Goal: Information Seeking & Learning: Check status

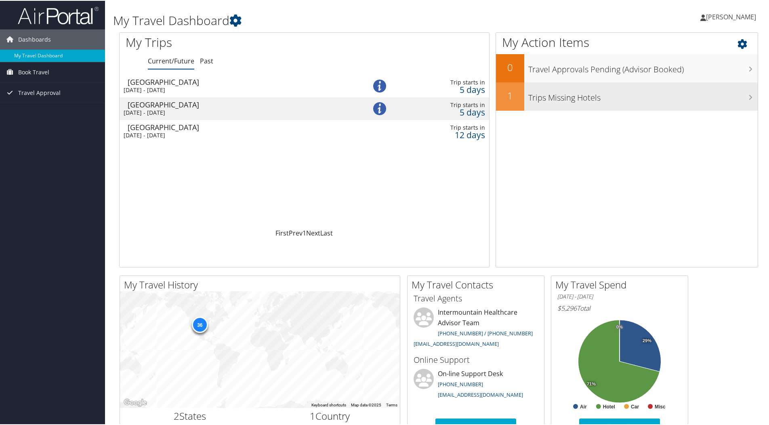
click at [524, 96] on div "Trips Missing Hotels" at bounding box center [640, 96] width 233 height 28
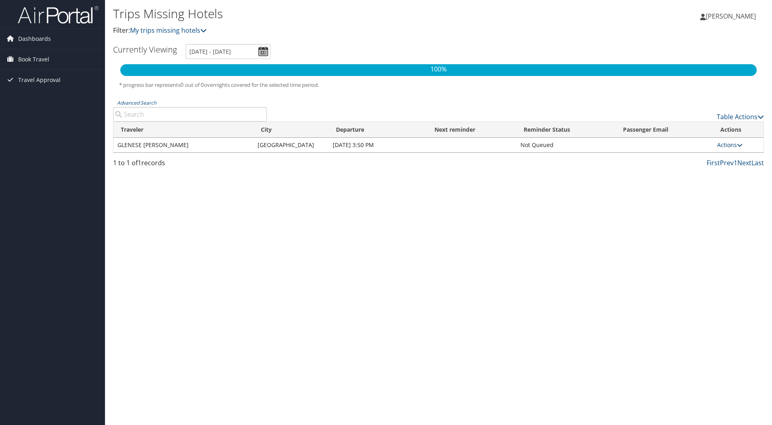
click at [733, 146] on link "Actions" at bounding box center [729, 145] width 25 height 8
click at [733, 149] on ul "Send Reminder View Itinerary Attach Hotel" at bounding box center [713, 170] width 59 height 42
click at [28, 36] on span "Dashboards" at bounding box center [34, 39] width 33 height 20
click at [56, 60] on link "My Travel Dashboard" at bounding box center [52, 55] width 105 height 12
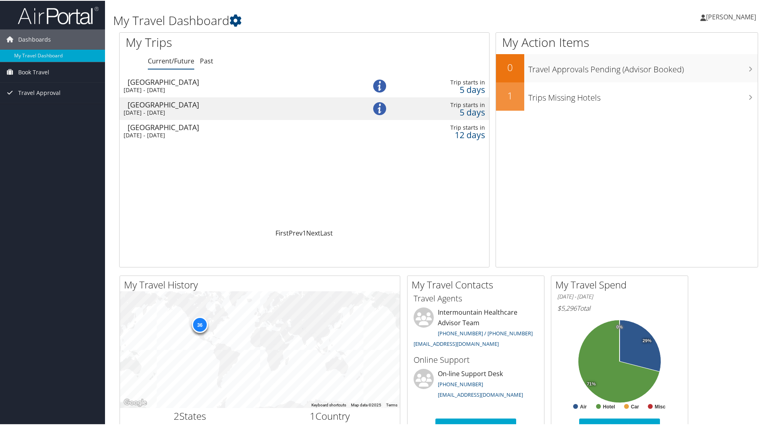
click at [216, 86] on div "Sun 7 Sep 2025 - Sun 14 Sep 2025" at bounding box center [235, 89] width 223 height 7
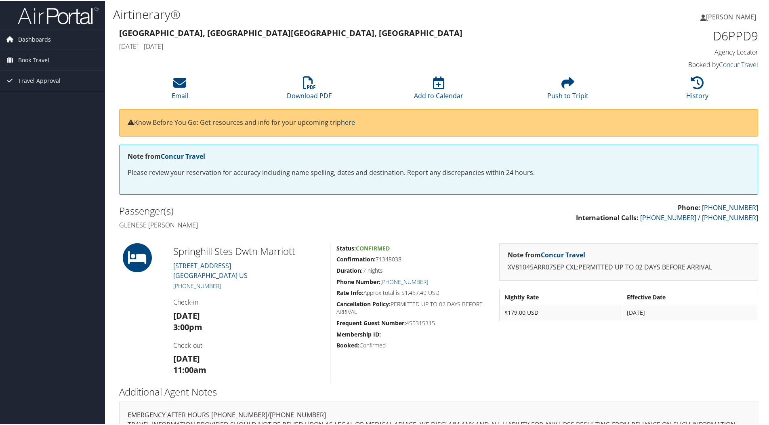
click at [44, 38] on span "Dashboards" at bounding box center [34, 39] width 33 height 20
click at [41, 54] on link "My Travel Dashboard" at bounding box center [52, 55] width 105 height 12
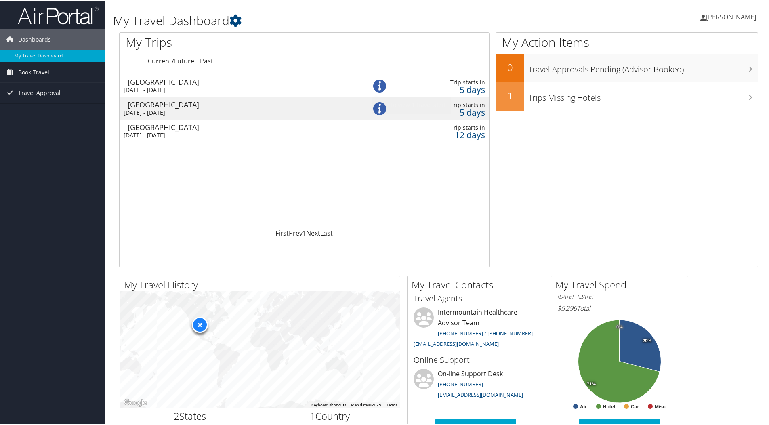
click at [377, 84] on img at bounding box center [379, 85] width 13 height 13
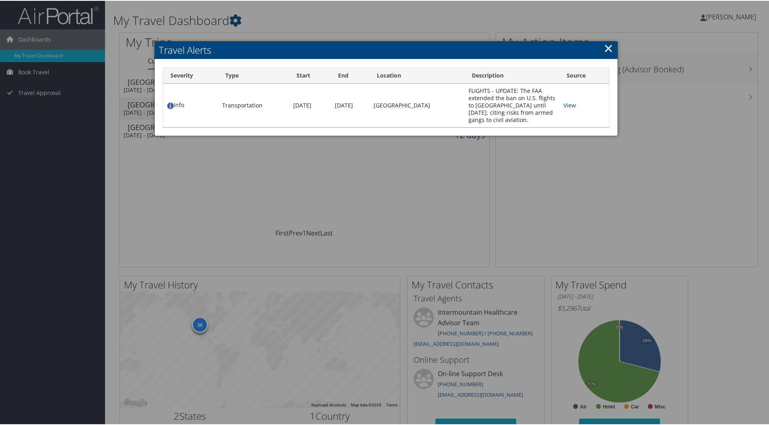
click at [605, 48] on link "×" at bounding box center [608, 47] width 9 height 16
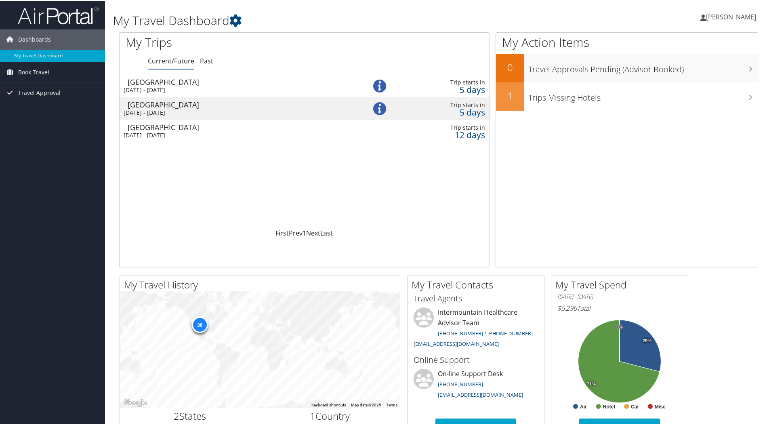
click at [385, 109] on td at bounding box center [386, 108] width 35 height 23
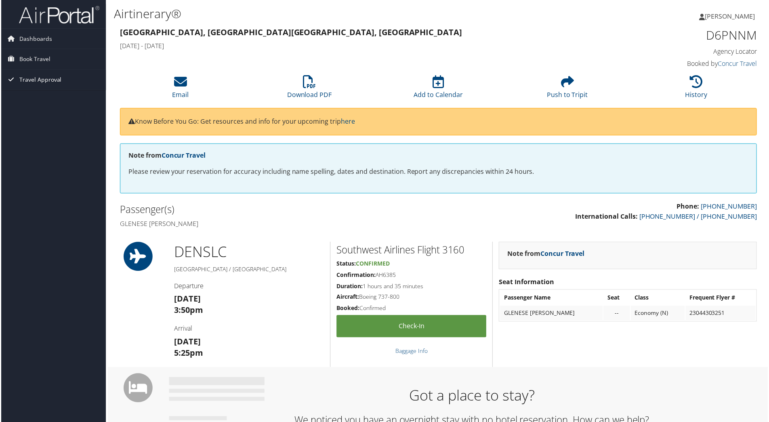
click at [33, 76] on span "Travel Approval" at bounding box center [39, 80] width 42 height 20
click at [41, 98] on link "Pending Trip Approvals" at bounding box center [52, 96] width 105 height 12
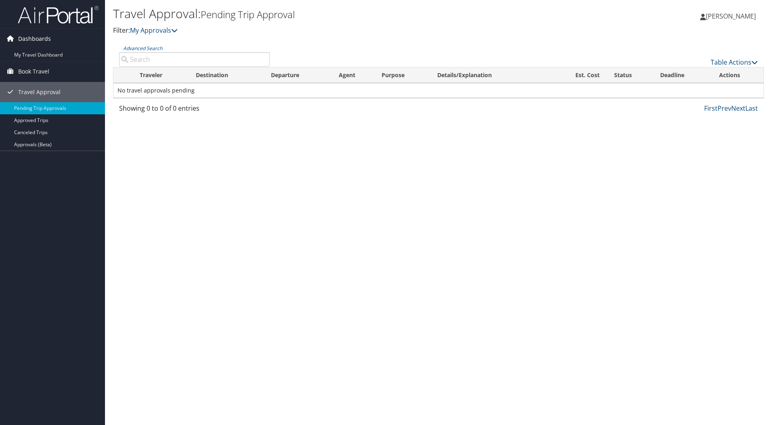
click at [34, 36] on span "Dashboards" at bounding box center [34, 39] width 33 height 20
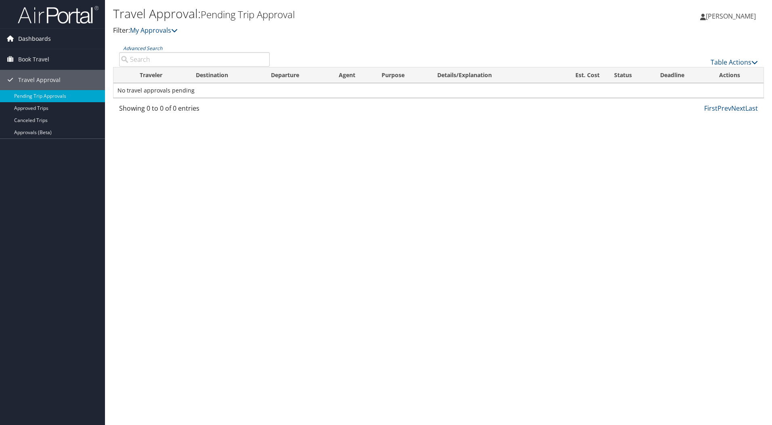
click at [36, 38] on span "Dashboards" at bounding box center [34, 39] width 33 height 20
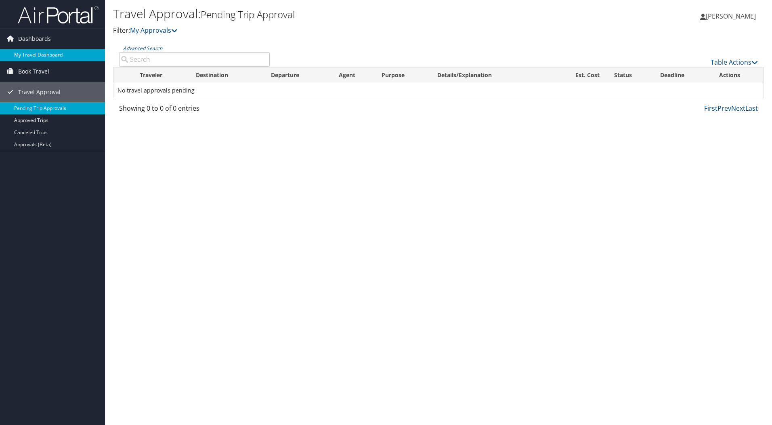
click at [23, 50] on link "My Travel Dashboard" at bounding box center [52, 55] width 105 height 12
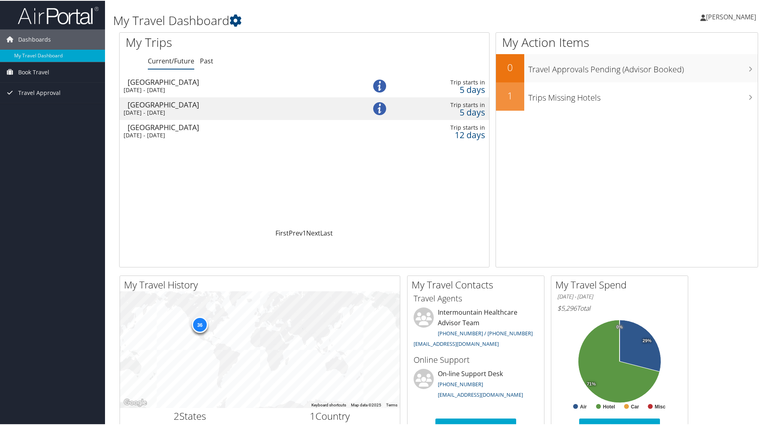
click at [201, 131] on div "Sun 14 Sep 2025 - Thu 18 Sep 2025" at bounding box center [235, 134] width 223 height 7
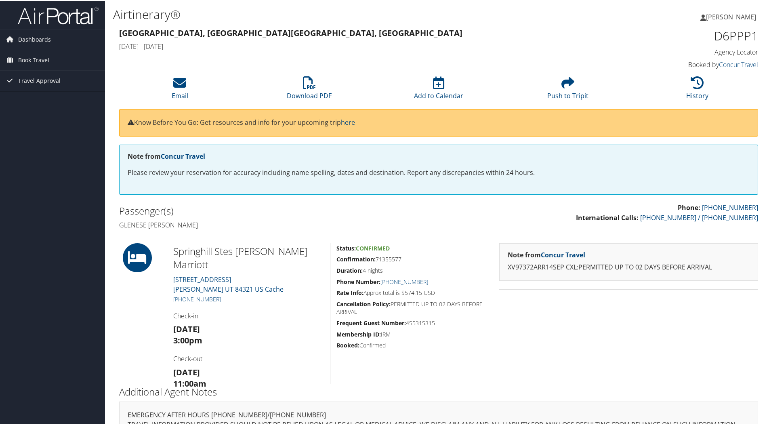
click at [731, 52] on h4 "Agency Locator" at bounding box center [682, 51] width 151 height 9
click at [33, 44] on span "Dashboards" at bounding box center [34, 39] width 33 height 20
click at [37, 57] on link "My Travel Dashboard" at bounding box center [52, 55] width 105 height 12
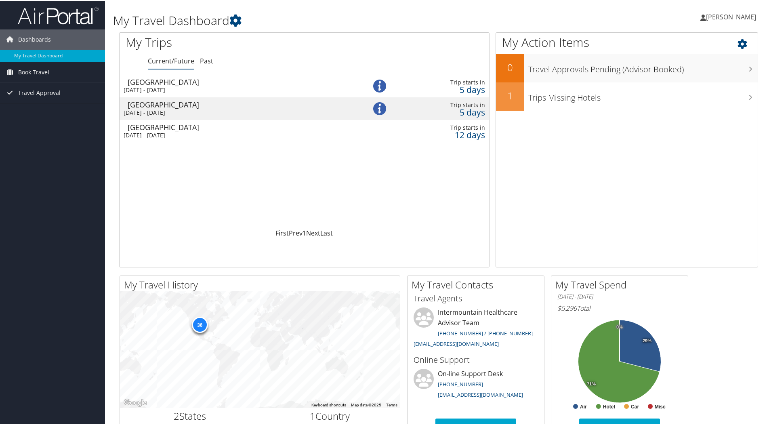
click at [737, 46] on icon at bounding box center [749, 41] width 24 height 14
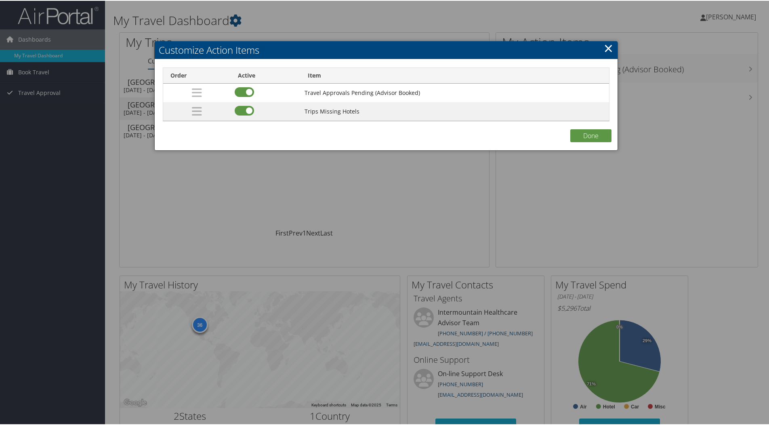
click at [607, 52] on link "×" at bounding box center [608, 47] width 9 height 16
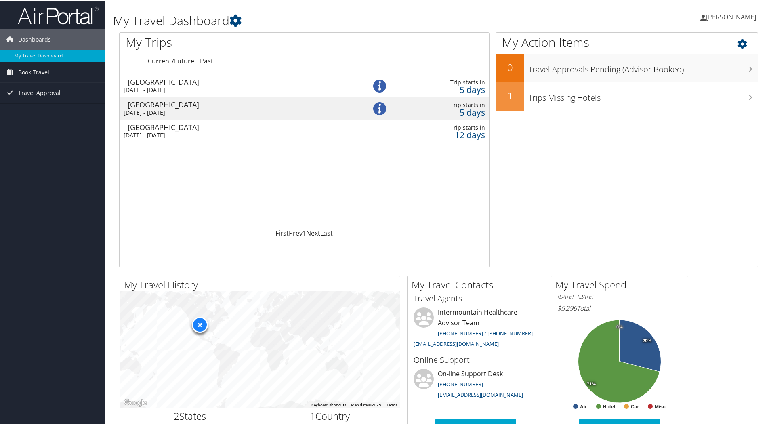
click at [737, 44] on icon at bounding box center [749, 41] width 24 height 14
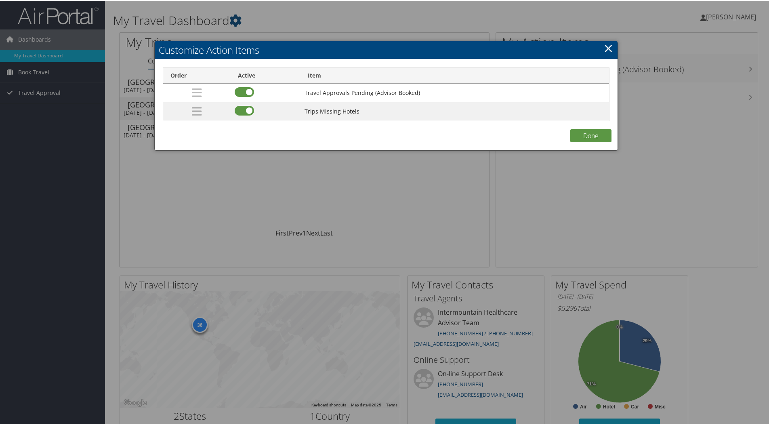
click at [253, 96] on div at bounding box center [266, 91] width 62 height 11
click at [246, 90] on label at bounding box center [244, 91] width 19 height 10
click at [244, 90] on input "checkbox" at bounding box center [241, 92] width 5 height 5
checkbox input "false"
click at [243, 110] on label at bounding box center [244, 110] width 19 height 10
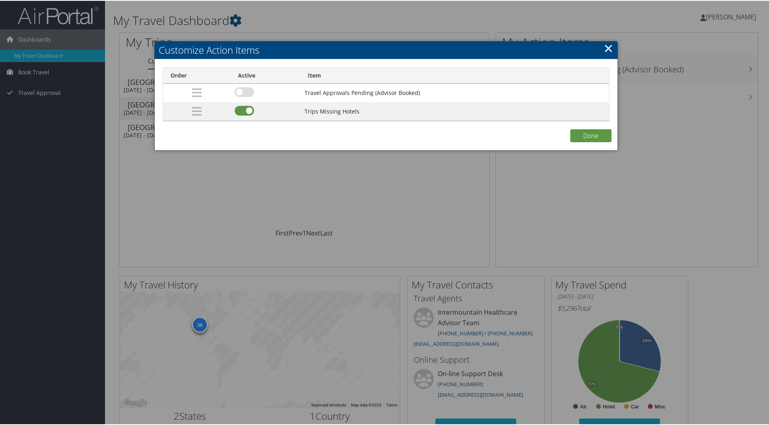
click at [243, 110] on input "checkbox" at bounding box center [241, 111] width 5 height 5
checkbox input "false"
click at [575, 141] on button "Done" at bounding box center [590, 134] width 41 height 13
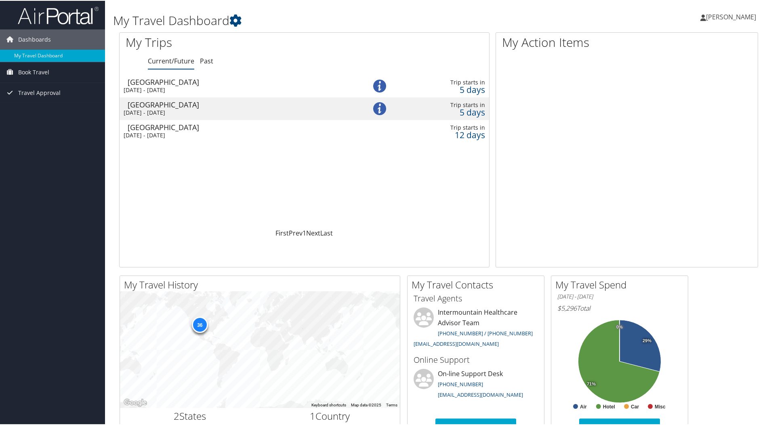
click at [259, 81] on div "Salt Lake City" at bounding box center [239, 81] width 223 height 7
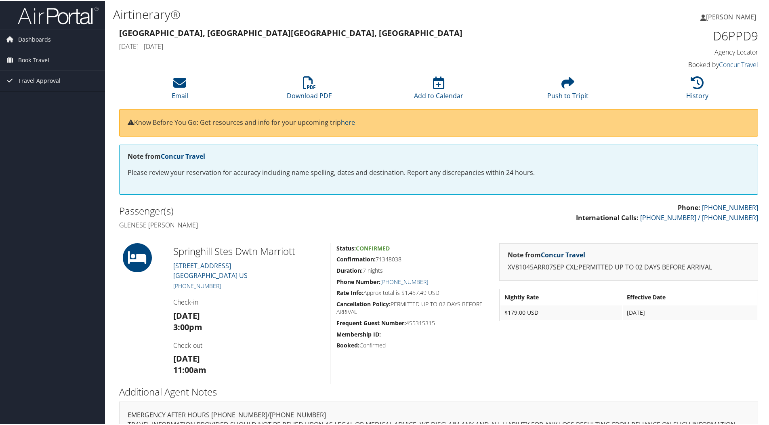
click at [571, 256] on link "Concur Travel" at bounding box center [563, 254] width 44 height 9
click at [38, 55] on span "Book Travel" at bounding box center [33, 59] width 31 height 20
click at [48, 84] on link "Book/Manage Online Trips" at bounding box center [52, 88] width 105 height 12
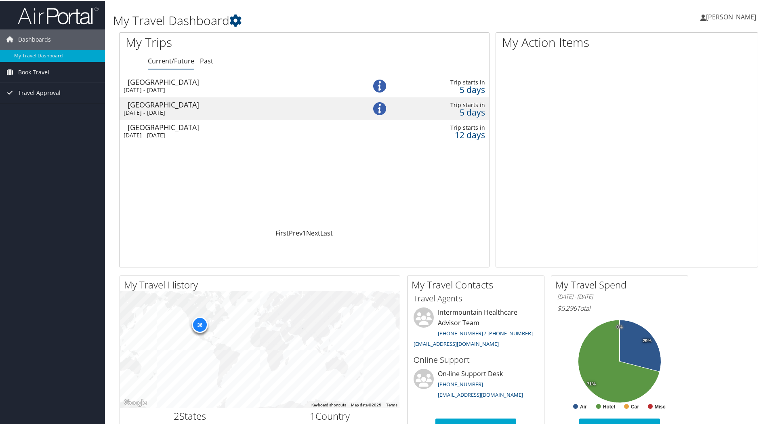
click at [171, 89] on div "Sun 7 Sep 2025 - Sun 14 Sep 2025" at bounding box center [235, 89] width 223 height 7
click at [191, 107] on td "Salt Lake City Sun 7 Sep 2025 - Thu 18 Sep 2025" at bounding box center [235, 108] width 231 height 23
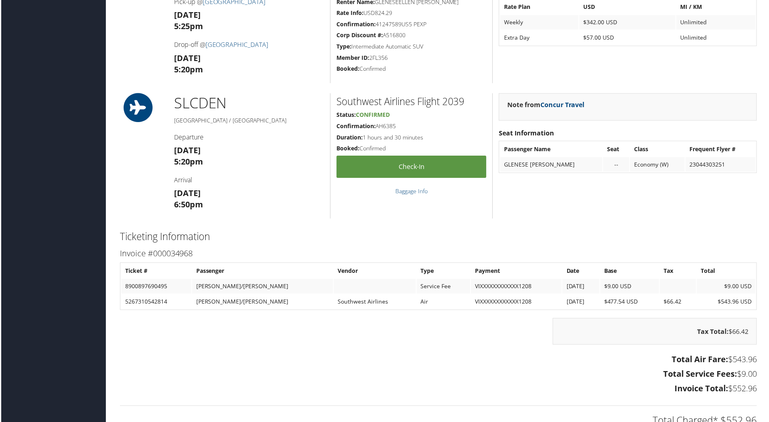
scroll to position [565, 0]
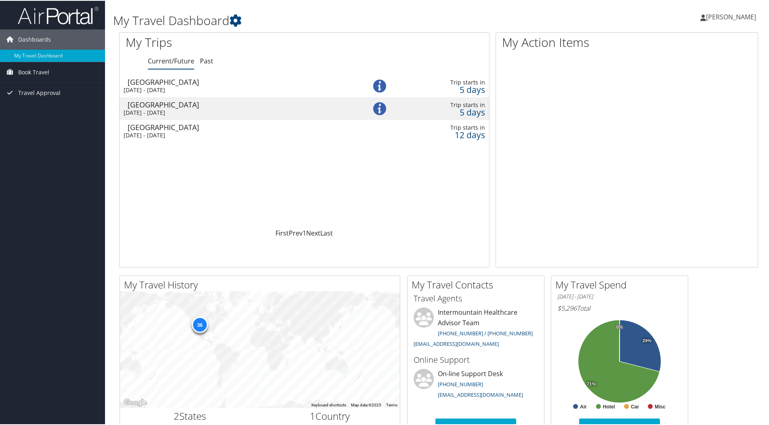
click at [384, 132] on td at bounding box center [386, 130] width 35 height 23
click at [177, 82] on div "Salt Lake City" at bounding box center [239, 81] width 223 height 7
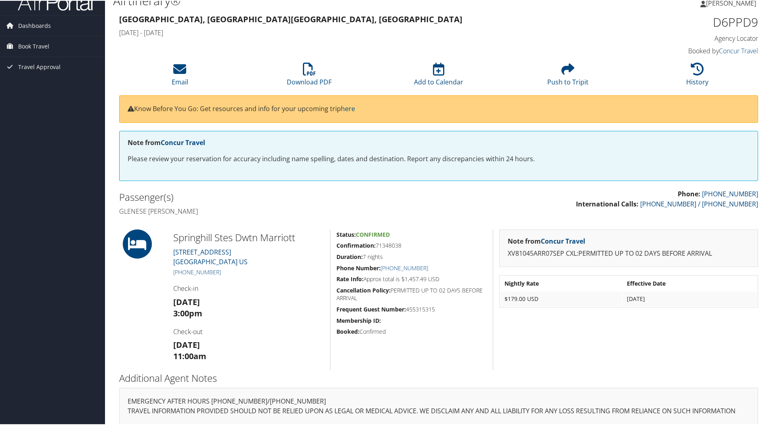
scroll to position [21, 0]
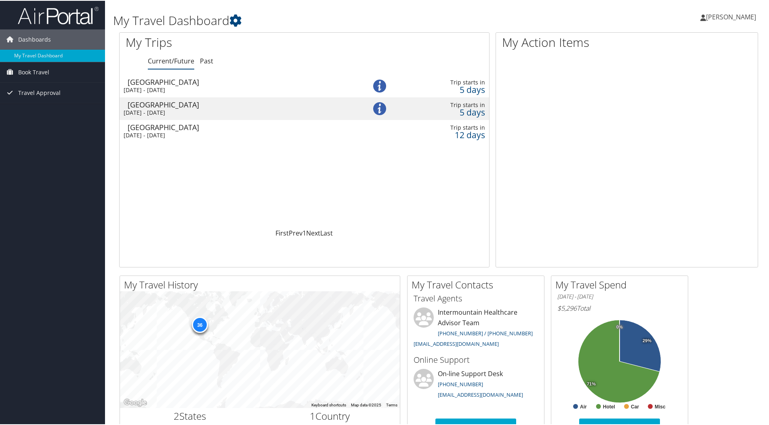
click at [186, 134] on div "Sun 14 Sep 2025 - Thu 18 Sep 2025" at bounding box center [235, 134] width 223 height 7
click at [214, 132] on div "[DATE] - [DATE]" at bounding box center [235, 134] width 223 height 7
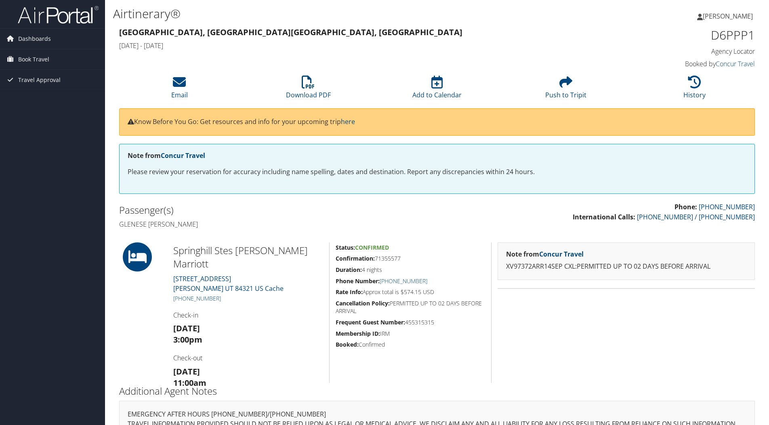
scroll to position [21, 0]
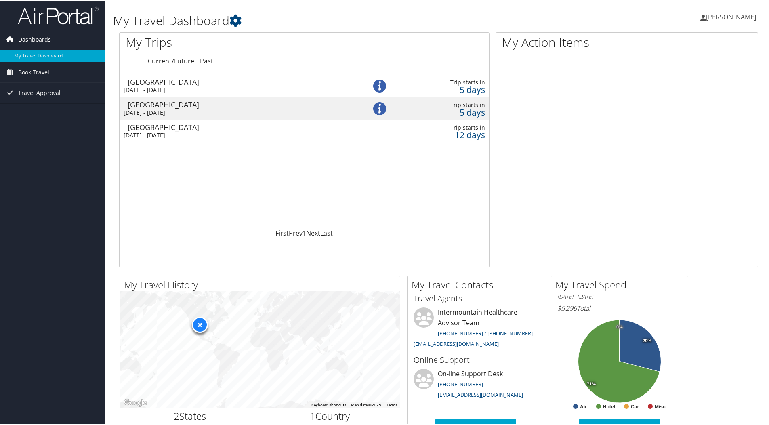
click at [43, 42] on span "Dashboards" at bounding box center [34, 39] width 33 height 20
click at [65, 42] on link "Dashboards" at bounding box center [52, 39] width 105 height 20
click at [43, 58] on link "My Travel Dashboard" at bounding box center [52, 55] width 105 height 12
click at [184, 132] on div "[DATE] - [DATE]" at bounding box center [235, 134] width 223 height 7
